Goal: Find specific page/section: Find specific page/section

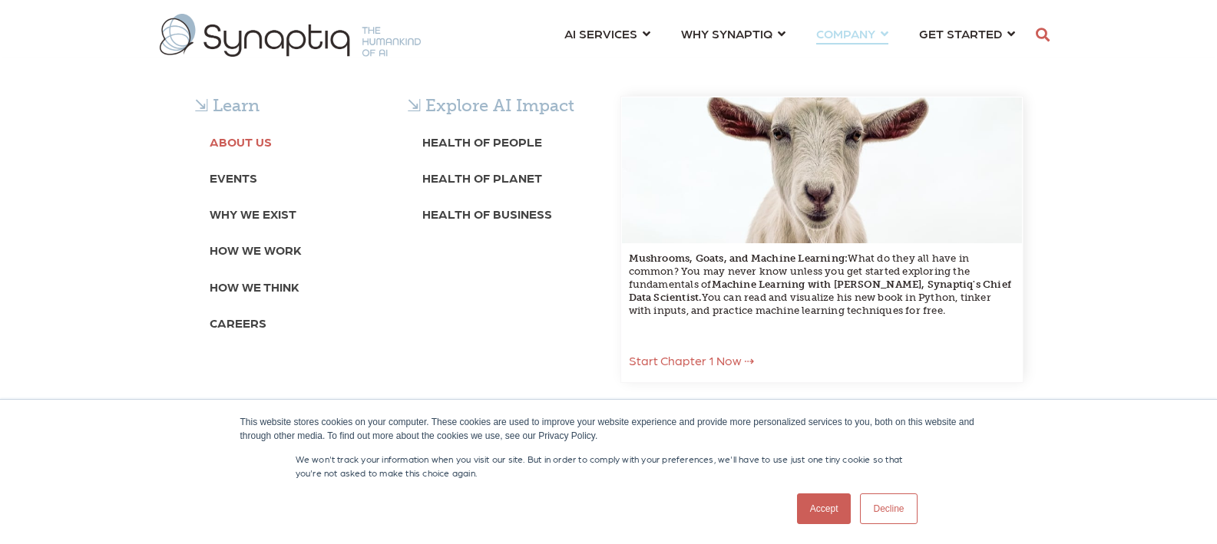
click at [250, 145] on b "About Us" at bounding box center [241, 141] width 62 height 15
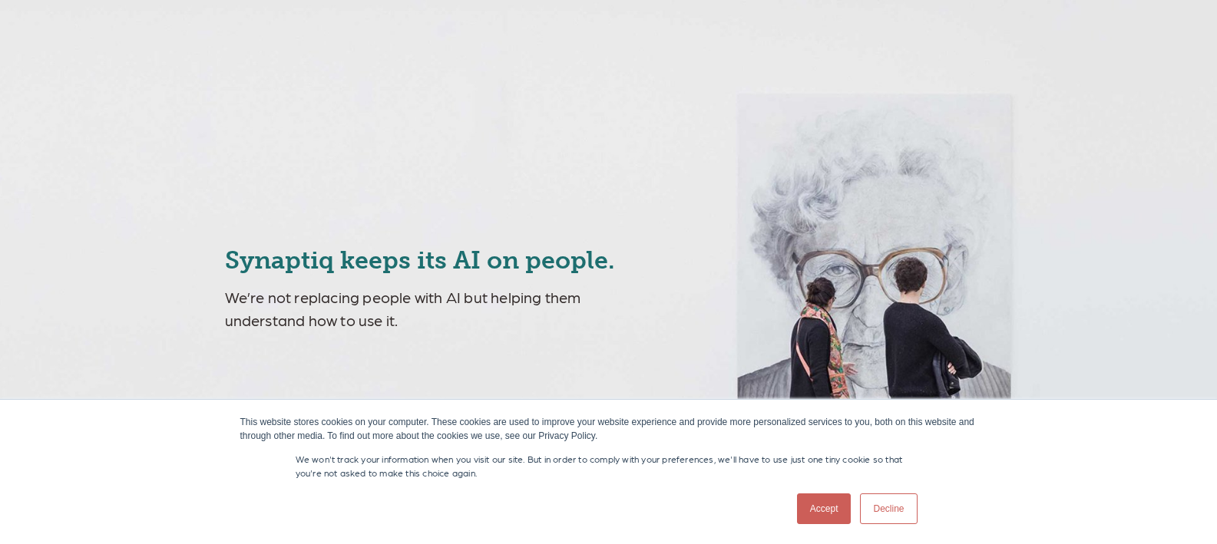
click at [804, 511] on link "Accept" at bounding box center [824, 509] width 55 height 31
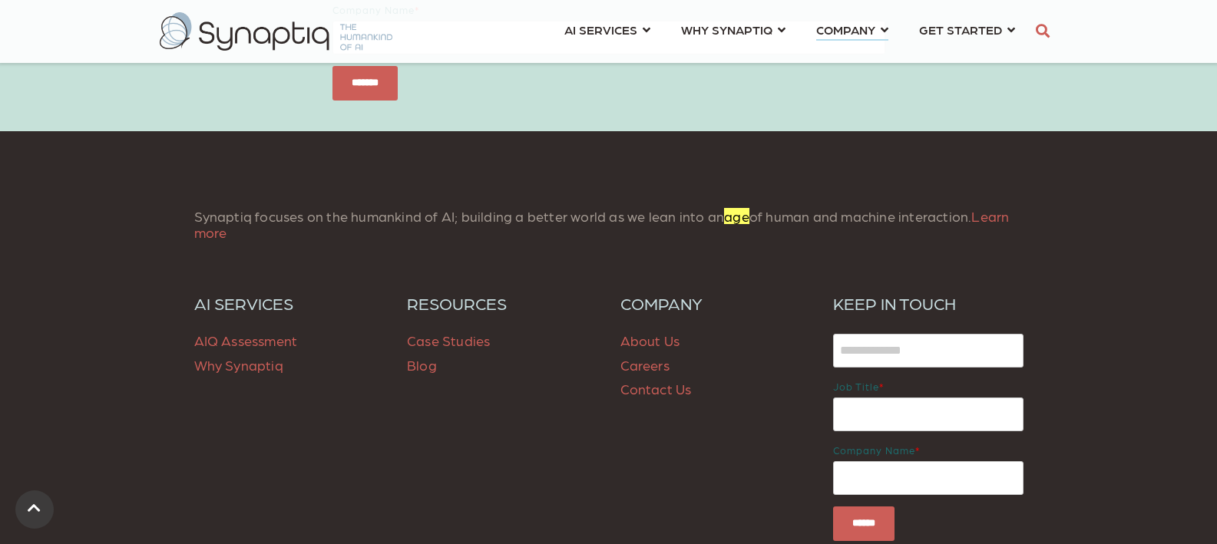
scroll to position [6049, 0]
